Goal: Find contact information

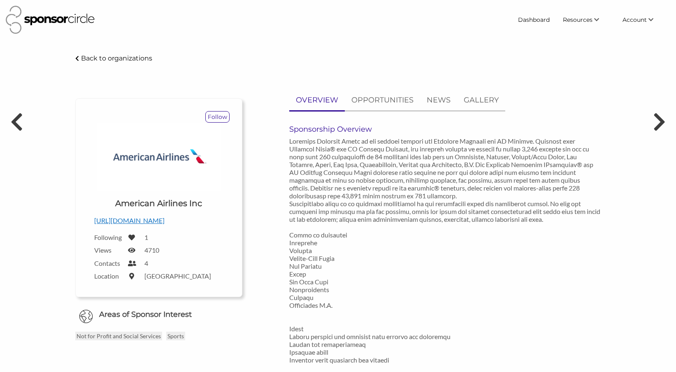
scroll to position [451, 0]
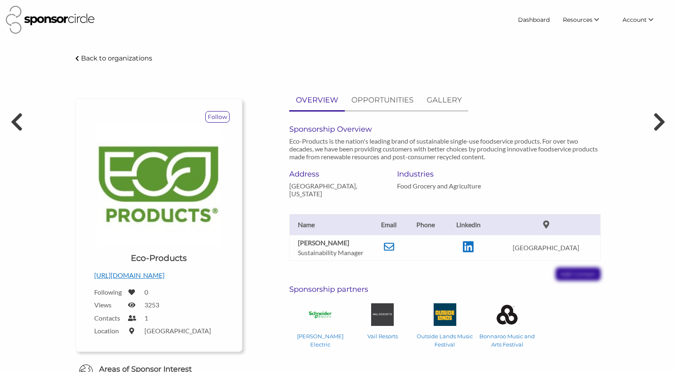
scroll to position [54, 0]
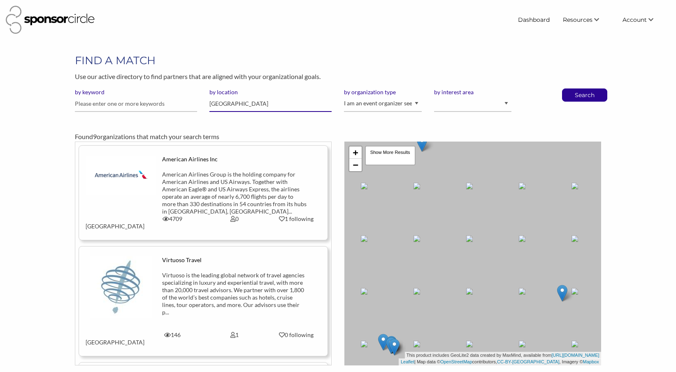
click at [223, 102] on input "Fort Worth" at bounding box center [270, 104] width 122 height 16
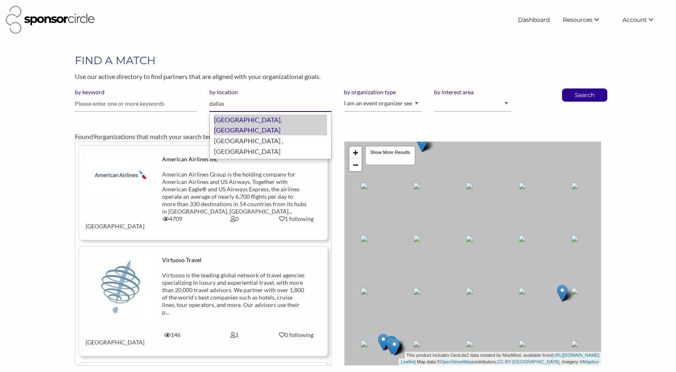
click at [230, 119] on div "Dallas, United States of America" at bounding box center [270, 124] width 113 height 21
type input "Dallas"
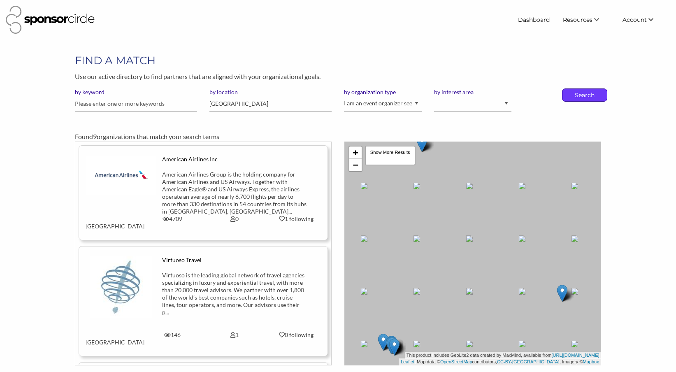
click at [588, 96] on p "Search" at bounding box center [584, 95] width 27 height 12
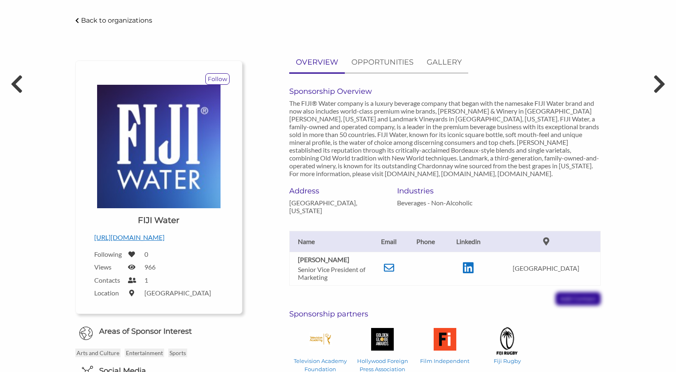
scroll to position [41, 0]
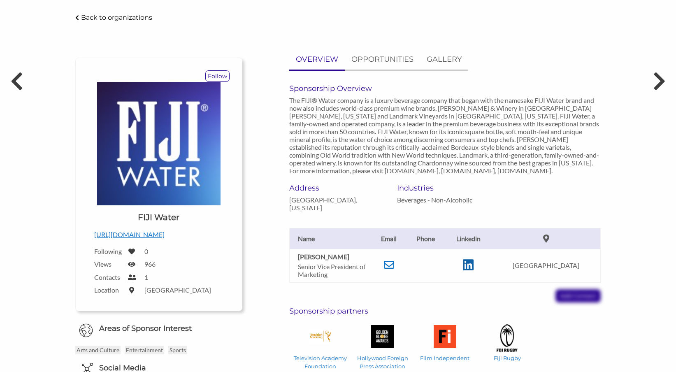
click at [474, 263] on icon at bounding box center [468, 265] width 11 height 12
click at [394, 266] on icon at bounding box center [389, 265] width 10 height 10
drag, startPoint x: 341, startPoint y: 253, endPoint x: 298, endPoint y: 253, distance: 42.8
click at [298, 253] on p "Clarence Chia" at bounding box center [333, 257] width 70 height 8
copy b "Clarence Chia"
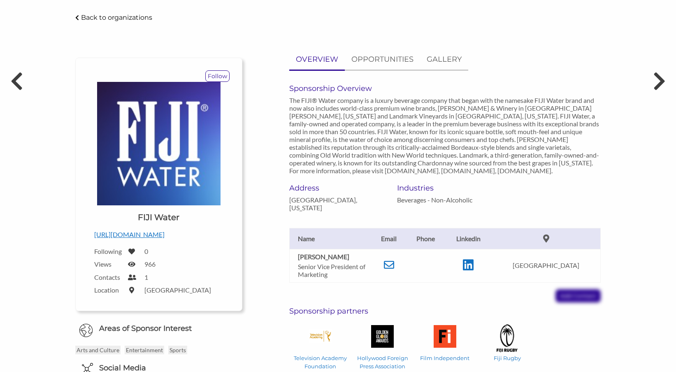
click at [355, 184] on h6 "Address" at bounding box center [336, 188] width 95 height 9
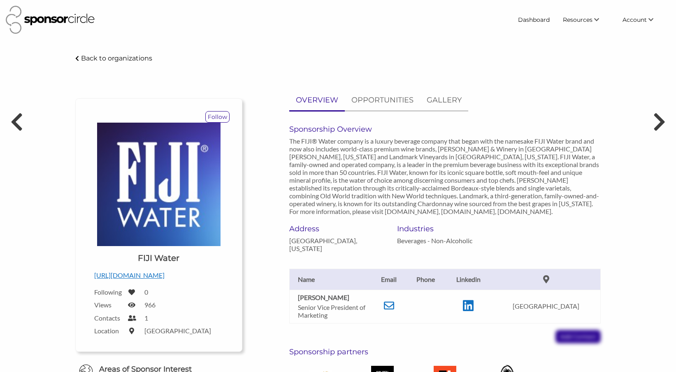
scroll to position [0, 0]
